Goal: Obtain resource: Download file/media

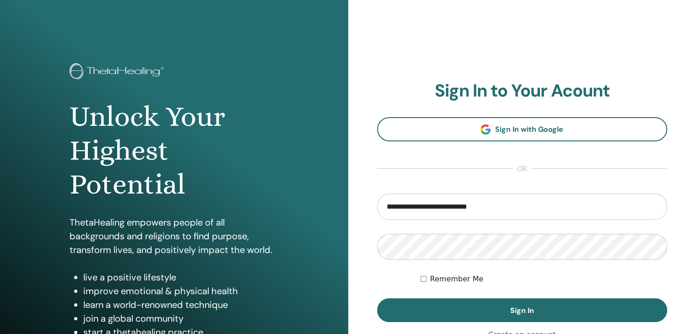
type input "**********"
click at [377, 298] on button "Sign In" at bounding box center [522, 310] width 291 height 24
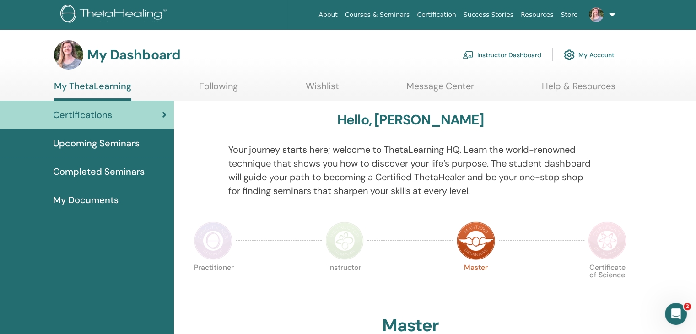
click at [512, 56] on link "Instructor Dashboard" at bounding box center [502, 55] width 79 height 20
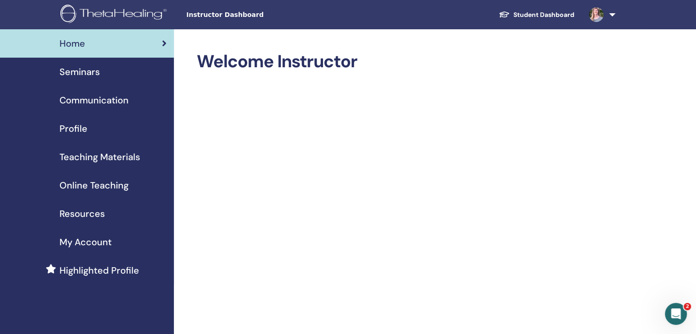
click at [98, 182] on span "Online Teaching" at bounding box center [94, 186] width 69 height 14
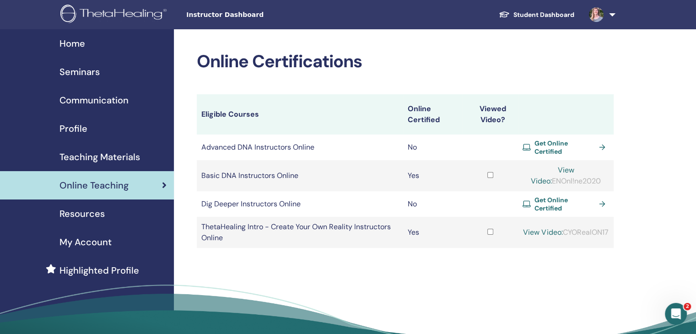
click at [132, 157] on span "Teaching Materials" at bounding box center [100, 157] width 81 height 14
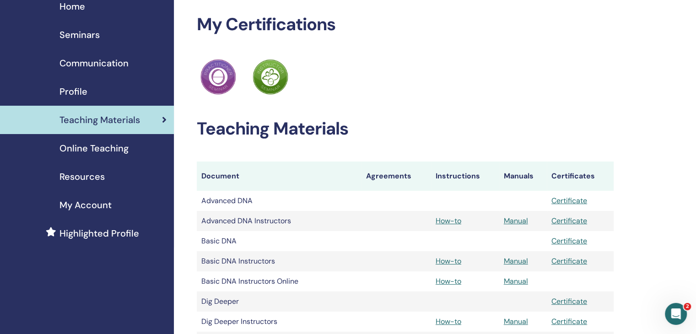
scroll to position [92, 0]
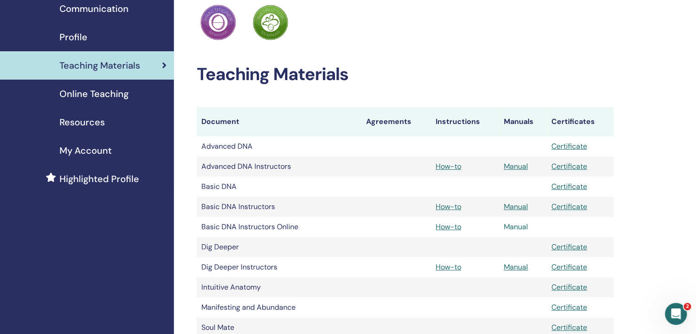
click at [516, 228] on link "Manual" at bounding box center [516, 227] width 24 height 10
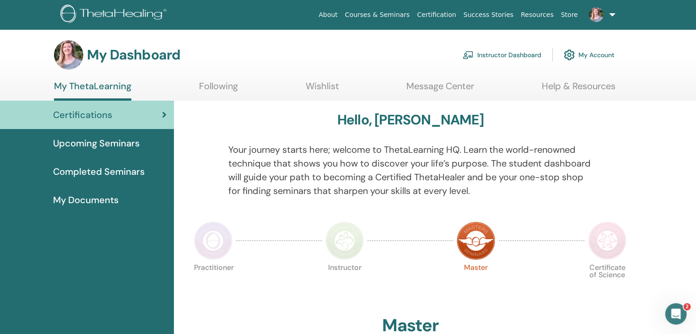
click at [490, 57] on link "Instructor Dashboard" at bounding box center [502, 55] width 79 height 20
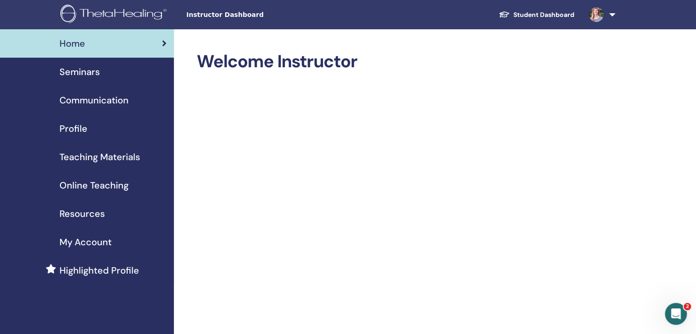
click at [91, 152] on span "Teaching Materials" at bounding box center [100, 157] width 81 height 14
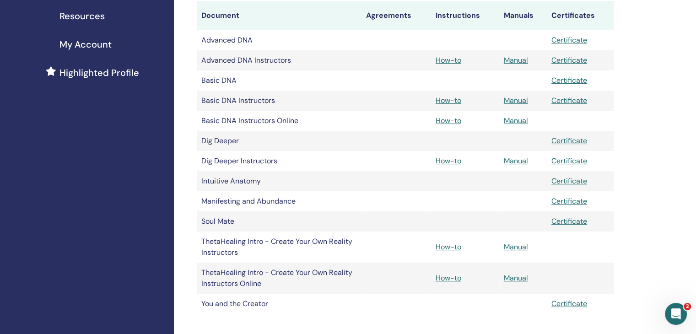
scroll to position [183, 0]
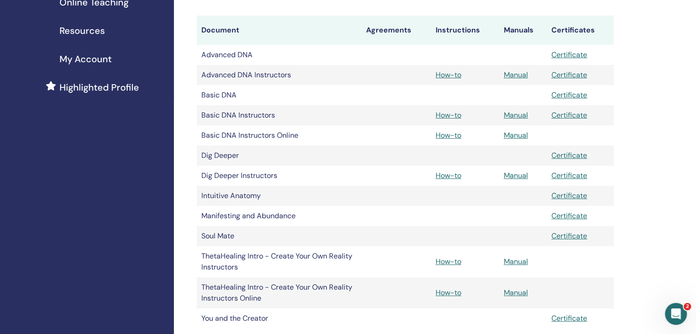
click at [448, 114] on link "How-to" at bounding box center [449, 115] width 26 height 10
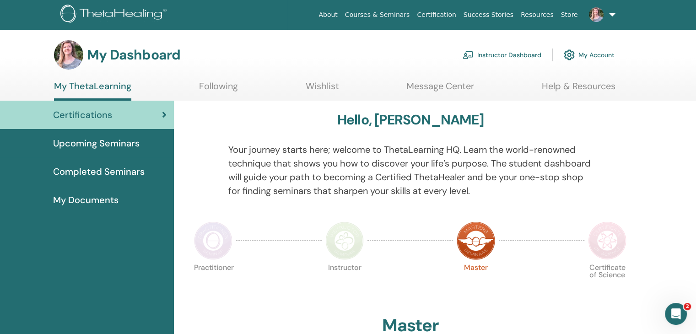
click at [612, 13] on link at bounding box center [601, 14] width 38 height 29
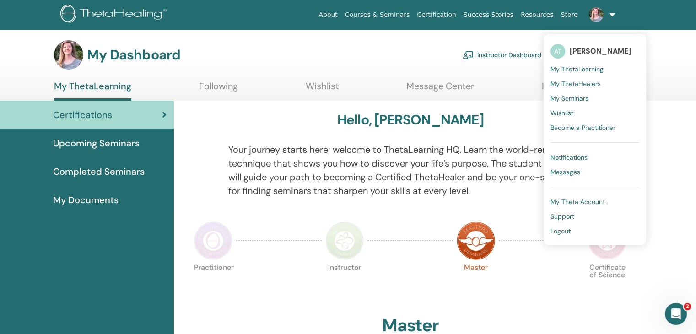
click at [568, 231] on span "Logout" at bounding box center [561, 231] width 20 height 8
